Goal: Task Accomplishment & Management: Use online tool/utility

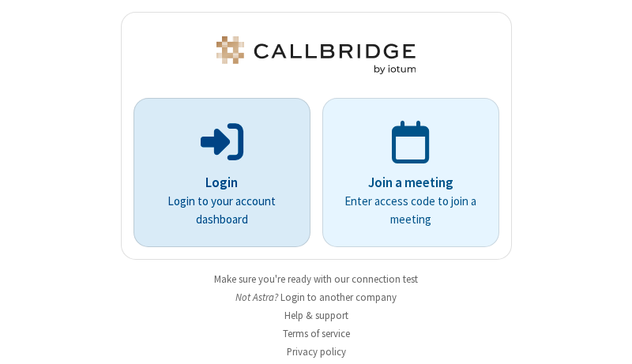
click at [216, 182] on p "Login" at bounding box center [222, 183] width 133 height 21
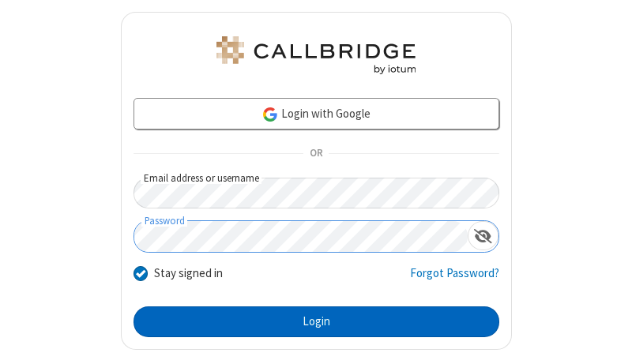
click at [310, 321] on button "Login" at bounding box center [316, 322] width 366 height 32
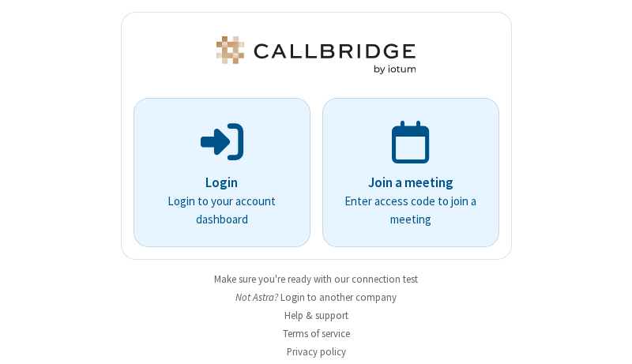
click at [310, 55] on img at bounding box center [315, 55] width 205 height 38
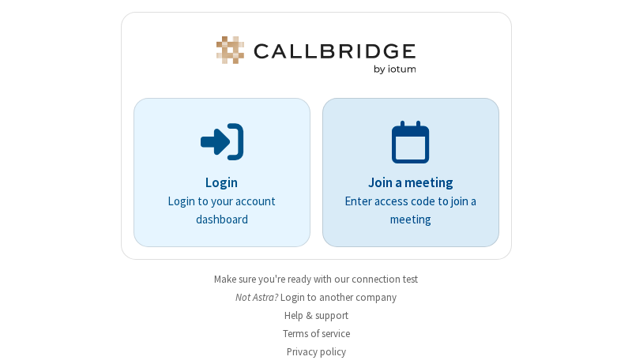
click at [404, 173] on p "Join a meeting" at bounding box center [410, 183] width 133 height 21
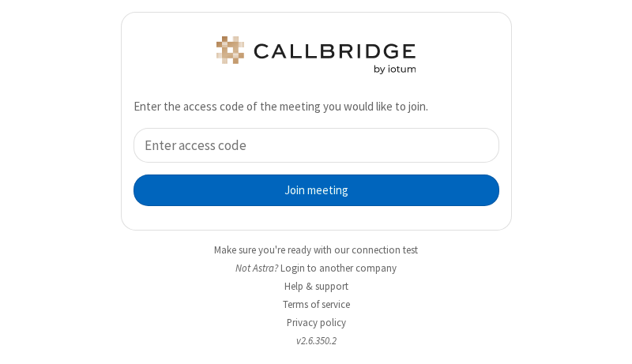
click at [310, 190] on button "Join meeting" at bounding box center [316, 191] width 366 height 32
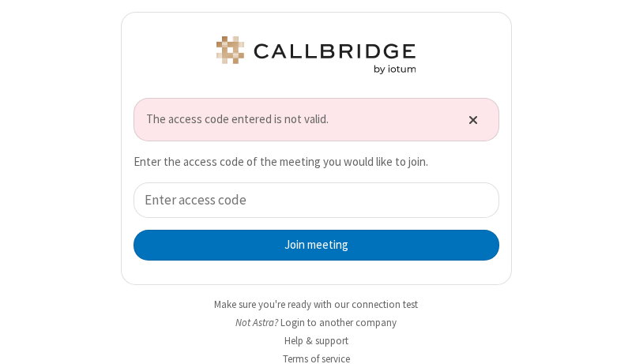
click at [468, 119] on span "Close alert" at bounding box center [472, 119] width 9 height 13
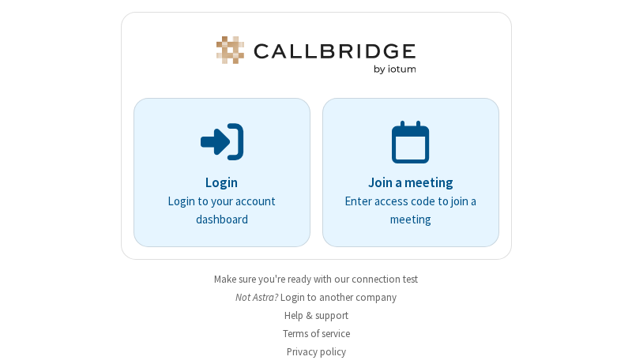
click at [310, 279] on link "Make sure you're ready with our connection test" at bounding box center [316, 278] width 204 height 13
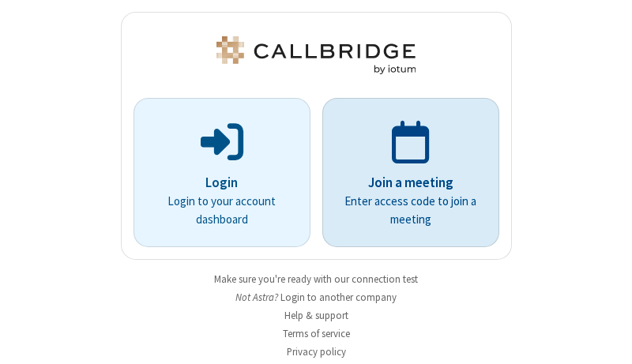
click at [404, 173] on p "Join a meeting" at bounding box center [410, 183] width 133 height 21
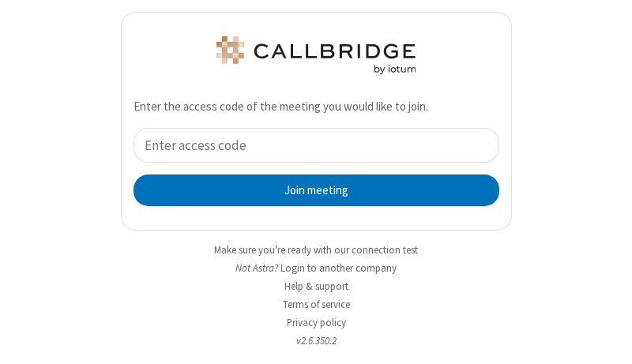
click at [310, 167] on div "Join meeting" at bounding box center [316, 167] width 366 height 78
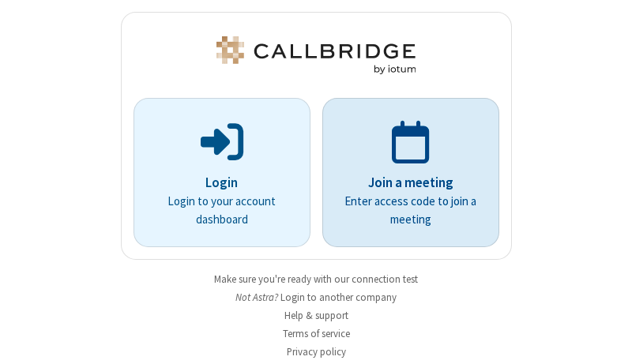
click at [404, 173] on p "Join a meeting" at bounding box center [410, 183] width 133 height 21
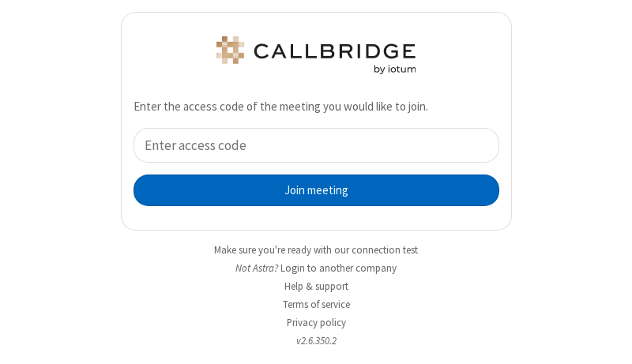
click at [310, 190] on button "Join meeting" at bounding box center [316, 191] width 366 height 32
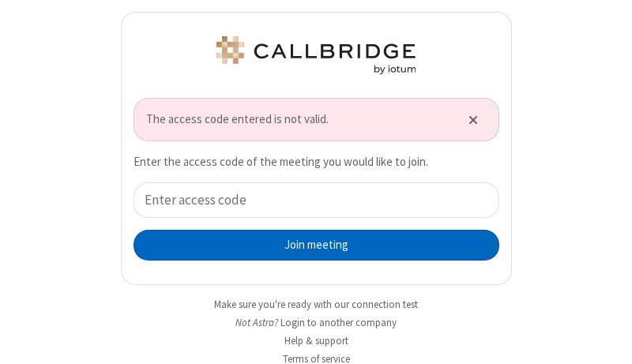
click at [310, 245] on button "Join meeting" at bounding box center [316, 246] width 366 height 32
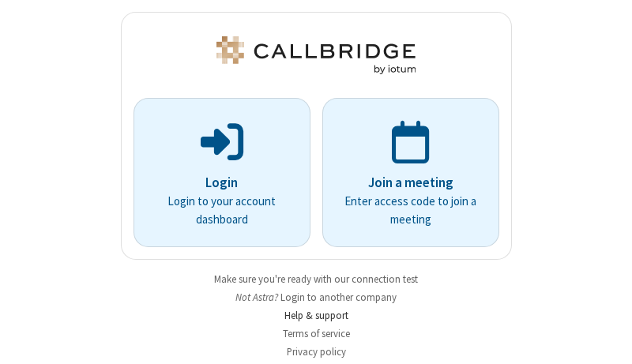
click at [310, 315] on link "Help & support" at bounding box center [316, 315] width 64 height 13
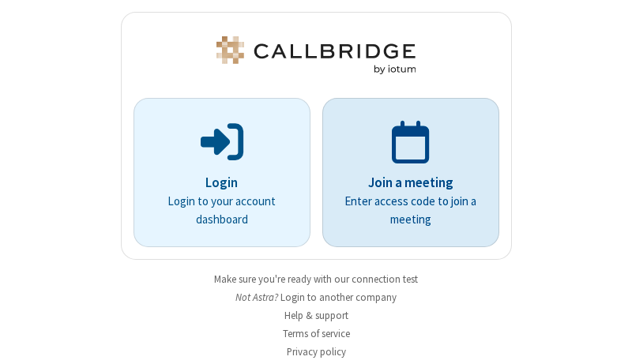
click at [404, 173] on p "Join a meeting" at bounding box center [410, 183] width 133 height 21
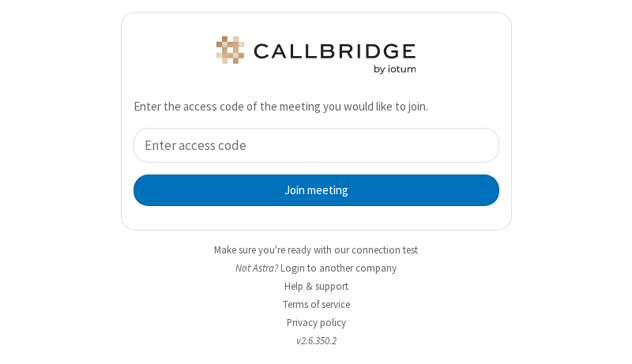
click at [310, 145] on input "tel" at bounding box center [316, 146] width 366 height 36
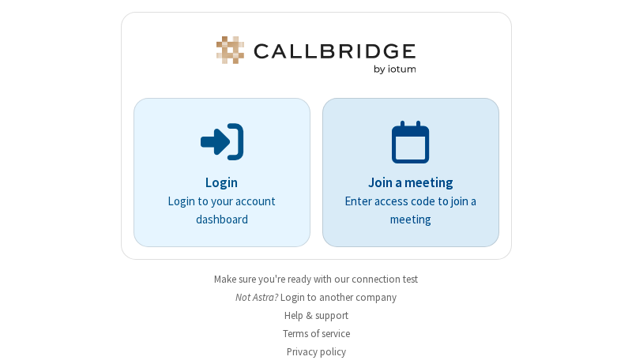
click at [404, 173] on p "Join a meeting" at bounding box center [410, 183] width 133 height 21
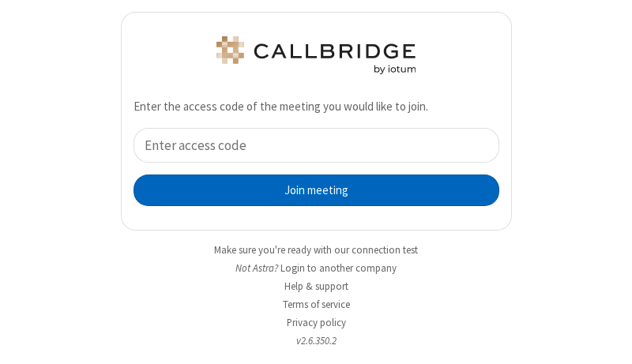
click at [310, 190] on button "Join meeting" at bounding box center [316, 191] width 366 height 32
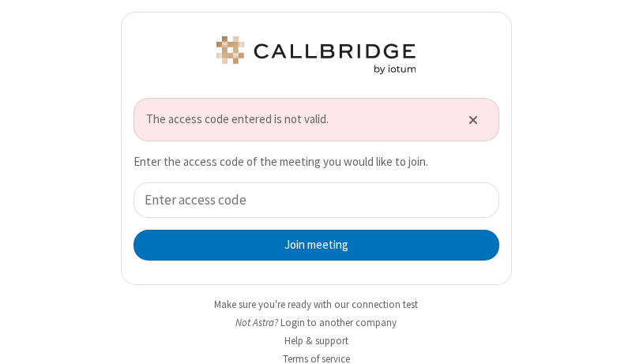
click at [310, 119] on span "The access code entered is not valid." at bounding box center [297, 120] width 302 height 18
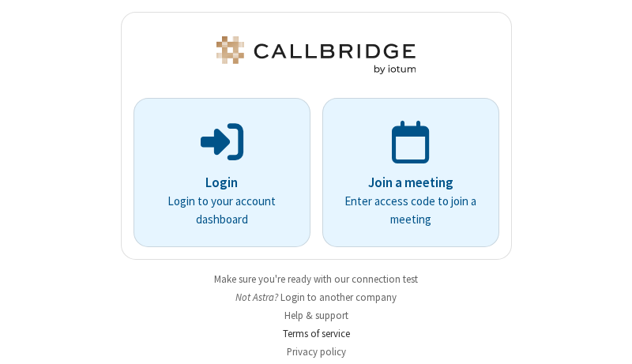
click at [310, 333] on link "Terms of service" at bounding box center [316, 333] width 67 height 13
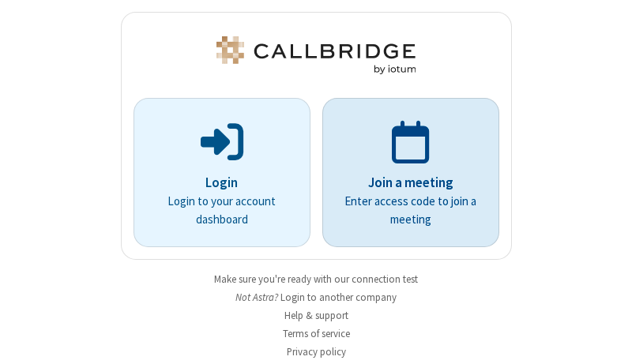
click at [404, 173] on p "Join a meeting" at bounding box center [410, 183] width 133 height 21
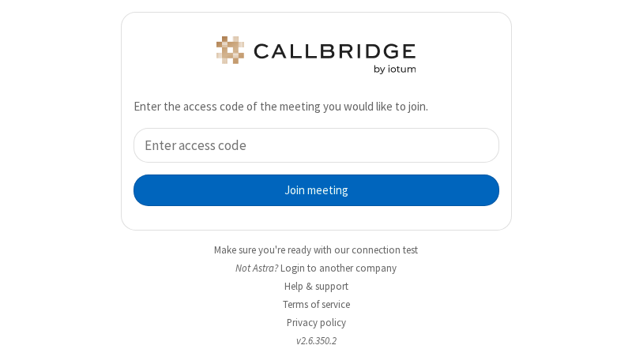
click at [310, 190] on button "Join meeting" at bounding box center [316, 191] width 366 height 32
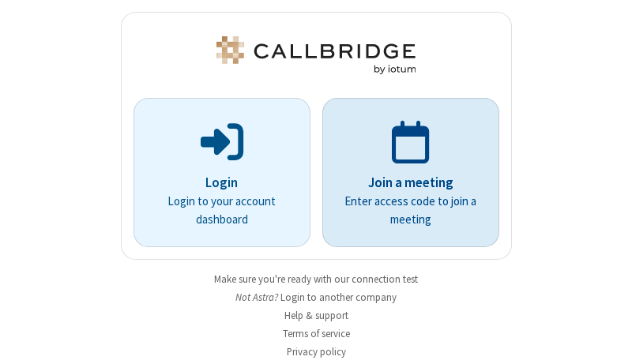
click at [404, 173] on p "Join a meeting" at bounding box center [410, 183] width 133 height 21
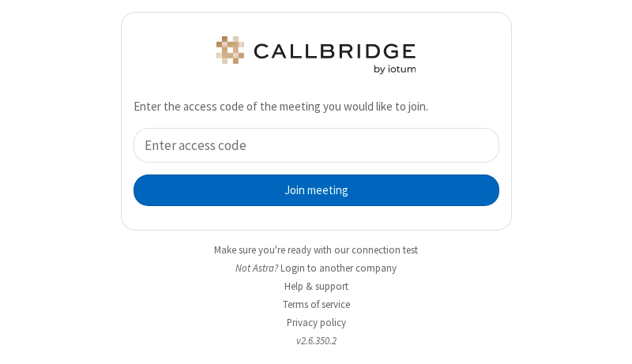
click at [310, 190] on button "Join meeting" at bounding box center [316, 191] width 366 height 32
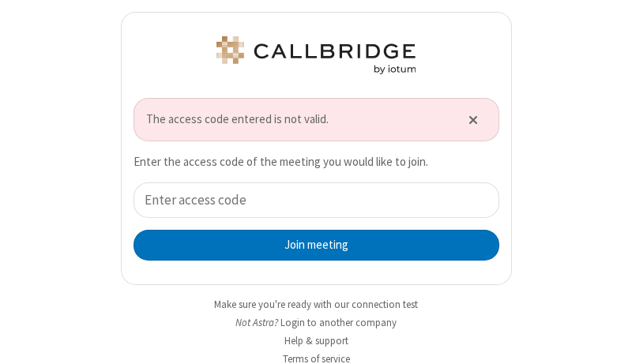
click at [310, 119] on span "The access code entered is not valid." at bounding box center [297, 120] width 302 height 18
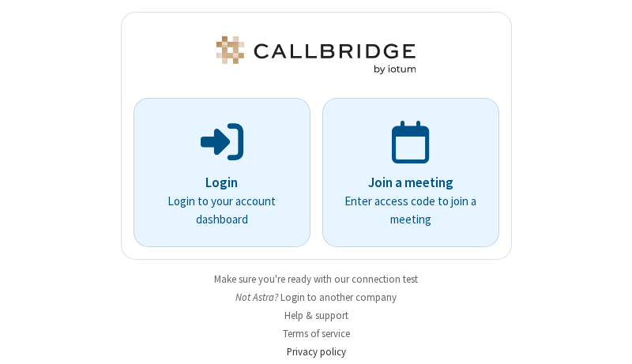
click at [310, 351] on link "Privacy policy" at bounding box center [316, 351] width 59 height 13
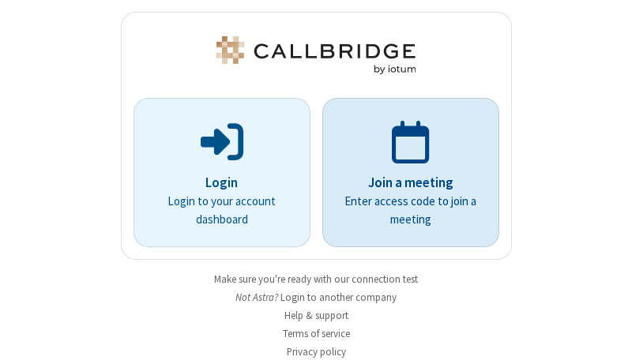
click at [404, 173] on p "Join a meeting" at bounding box center [410, 183] width 133 height 21
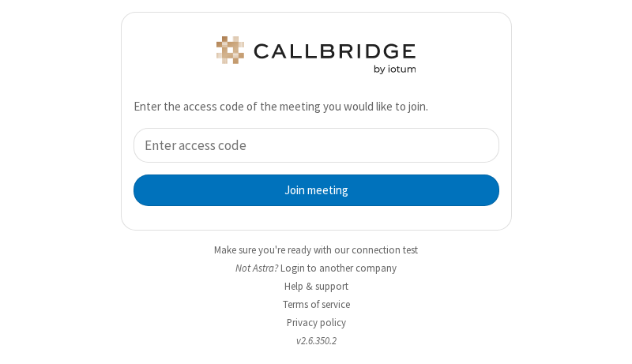
click at [310, 145] on input "tel" at bounding box center [316, 146] width 366 height 36
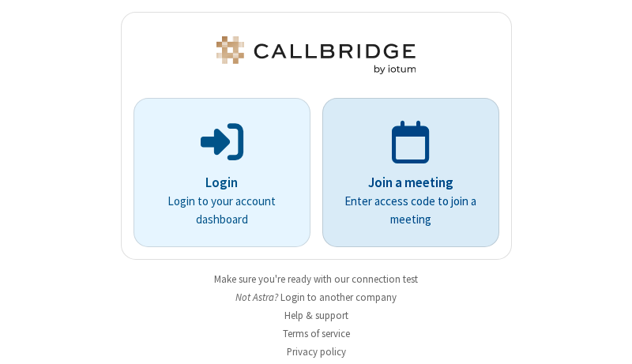
click at [404, 173] on p "Join a meeting" at bounding box center [410, 183] width 133 height 21
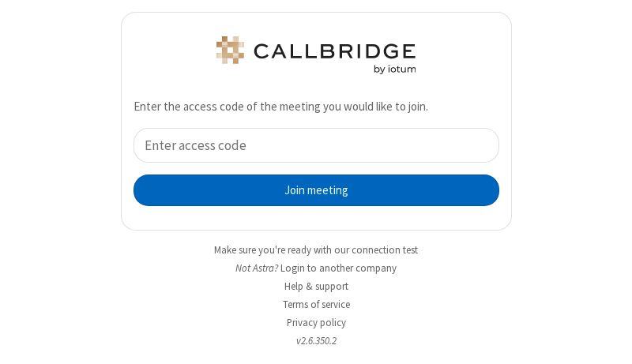
click at [310, 190] on button "Join meeting" at bounding box center [316, 191] width 366 height 32
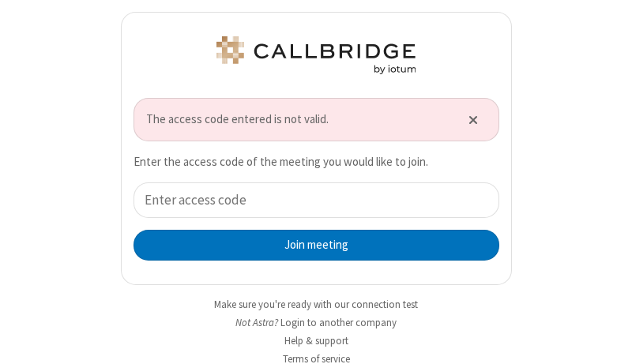
click at [291, 119] on span "The access code entered is not valid." at bounding box center [297, 120] width 302 height 18
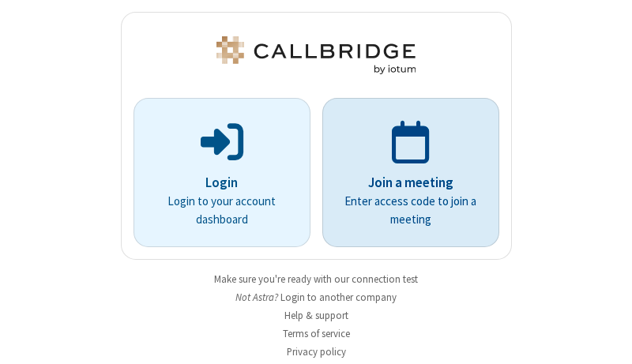
click at [404, 173] on p "Join a meeting" at bounding box center [410, 183] width 133 height 21
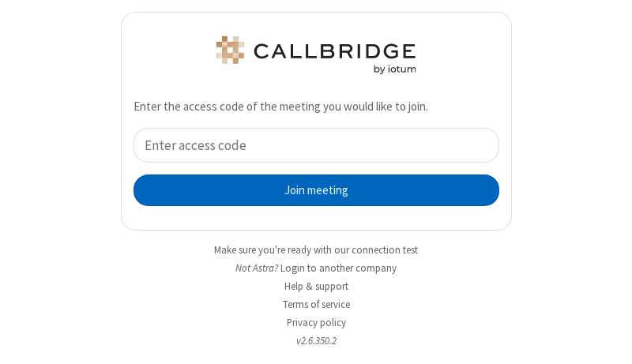
click at [310, 190] on button "Join meeting" at bounding box center [316, 191] width 366 height 32
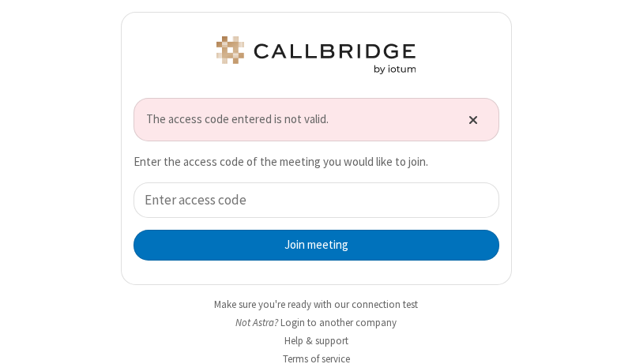
click at [468, 119] on span "Close alert" at bounding box center [472, 119] width 9 height 13
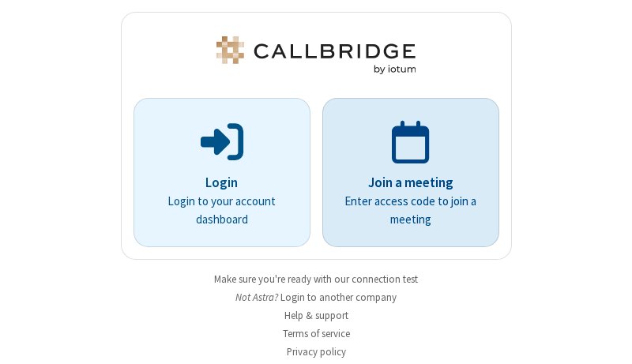
click at [404, 173] on p "Join a meeting" at bounding box center [410, 183] width 133 height 21
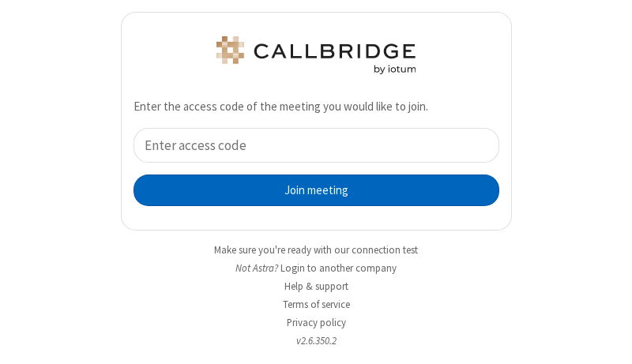
click at [310, 190] on button "Join meeting" at bounding box center [316, 191] width 366 height 32
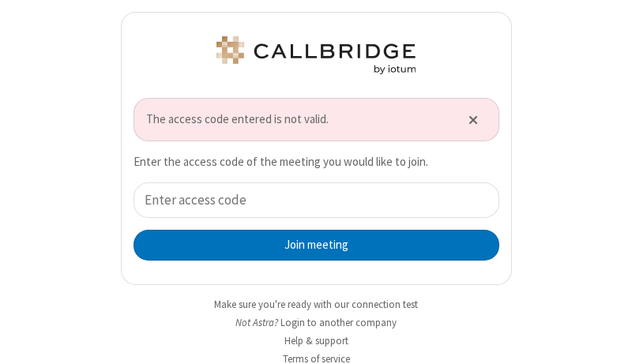
click at [468, 119] on span "Close alert" at bounding box center [472, 119] width 9 height 13
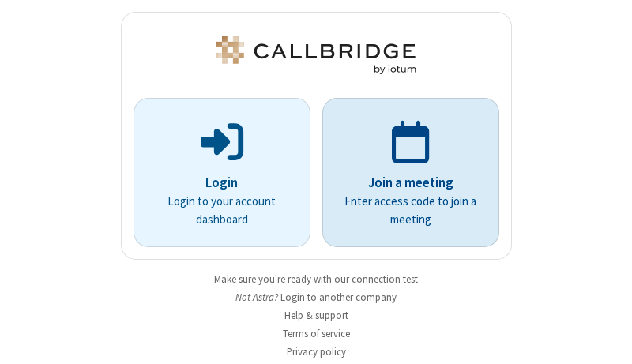
click at [404, 173] on p "Join a meeting" at bounding box center [410, 183] width 133 height 21
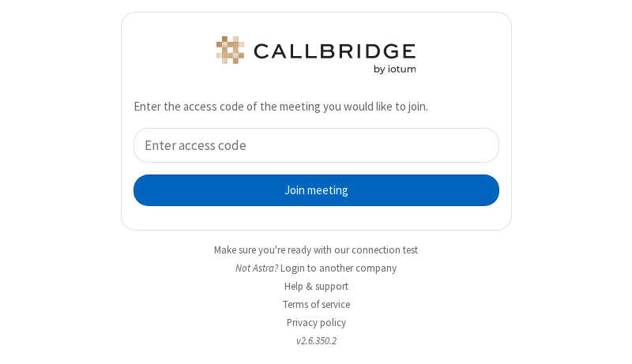
click at [310, 190] on button "Join meeting" at bounding box center [316, 191] width 366 height 32
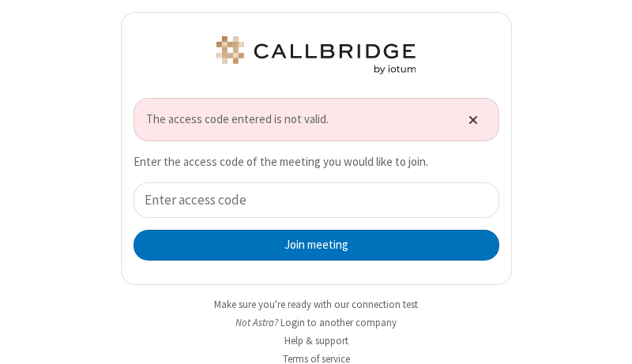
click at [468, 116] on span "Close alert" at bounding box center [472, 119] width 9 height 13
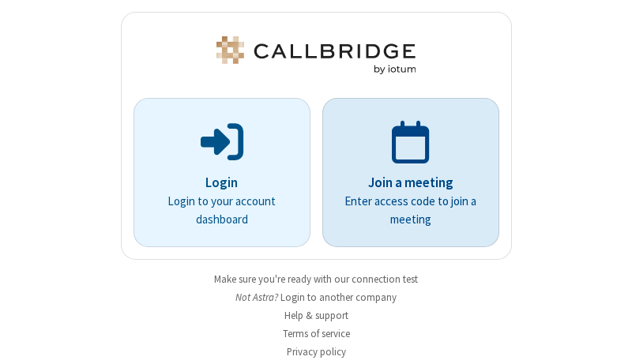
click at [404, 173] on p "Join a meeting" at bounding box center [410, 183] width 133 height 21
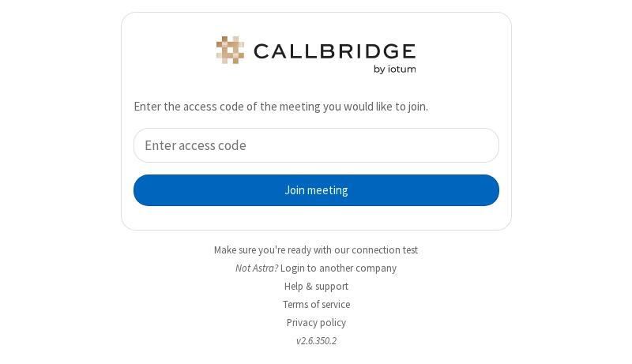
click at [310, 190] on button "Join meeting" at bounding box center [316, 191] width 366 height 32
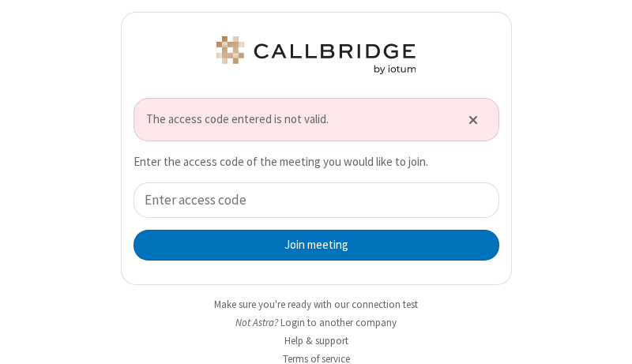
click at [310, 221] on div "Join meeting" at bounding box center [316, 221] width 366 height 78
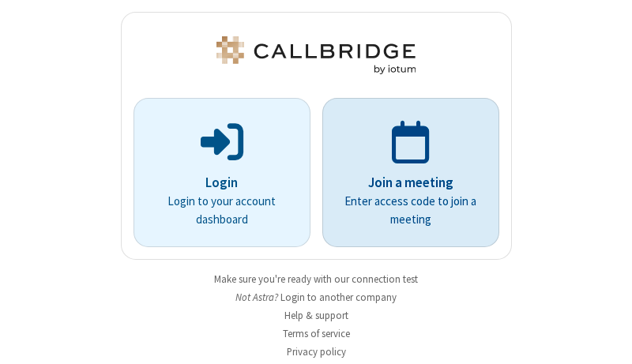
click at [404, 173] on p "Join a meeting" at bounding box center [410, 183] width 133 height 21
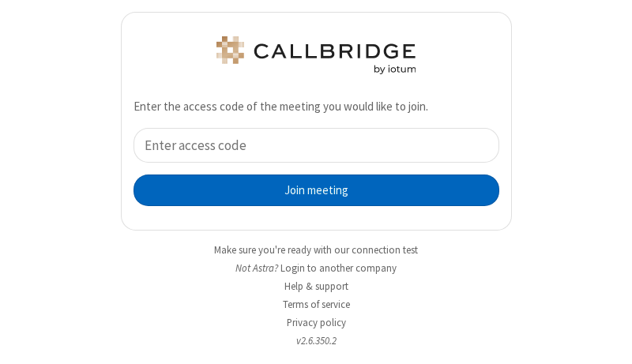
click at [310, 190] on button "Join meeting" at bounding box center [316, 191] width 366 height 32
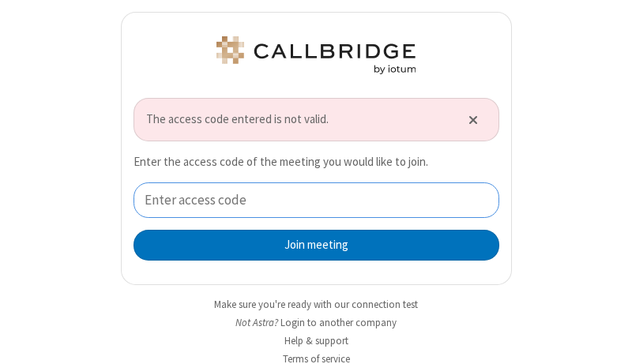
click at [310, 200] on input "tel" at bounding box center [316, 200] width 366 height 36
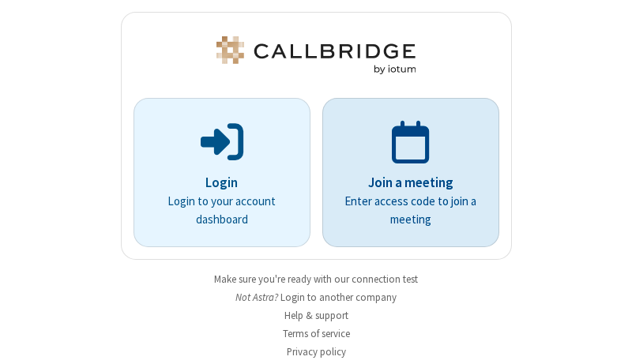
click at [404, 173] on p "Join a meeting" at bounding box center [410, 183] width 133 height 21
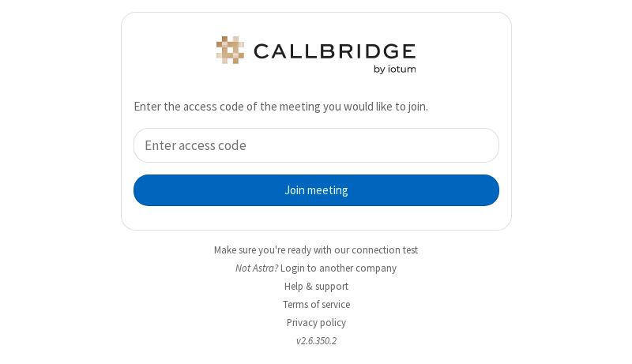
click at [310, 190] on button "Join meeting" at bounding box center [316, 191] width 366 height 32
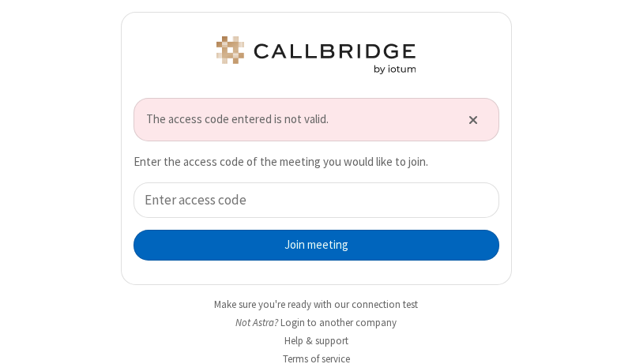
click at [310, 245] on button "Join meeting" at bounding box center [316, 246] width 366 height 32
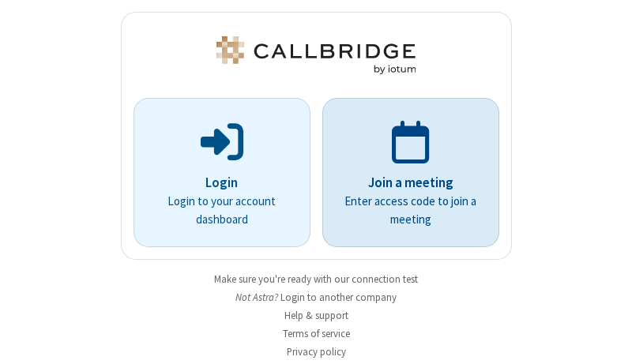
click at [404, 173] on p "Join a meeting" at bounding box center [410, 183] width 133 height 21
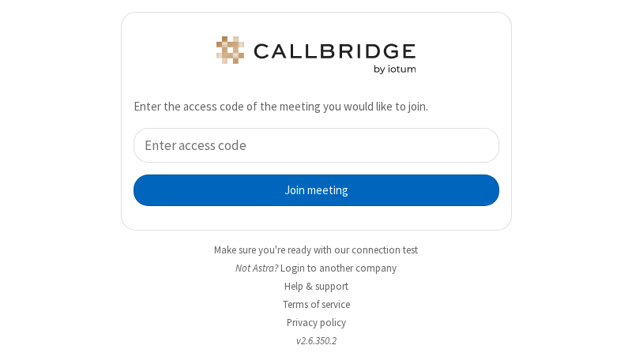
click at [310, 190] on button "Join meeting" at bounding box center [316, 191] width 366 height 32
